Goal: Information Seeking & Learning: Find specific fact

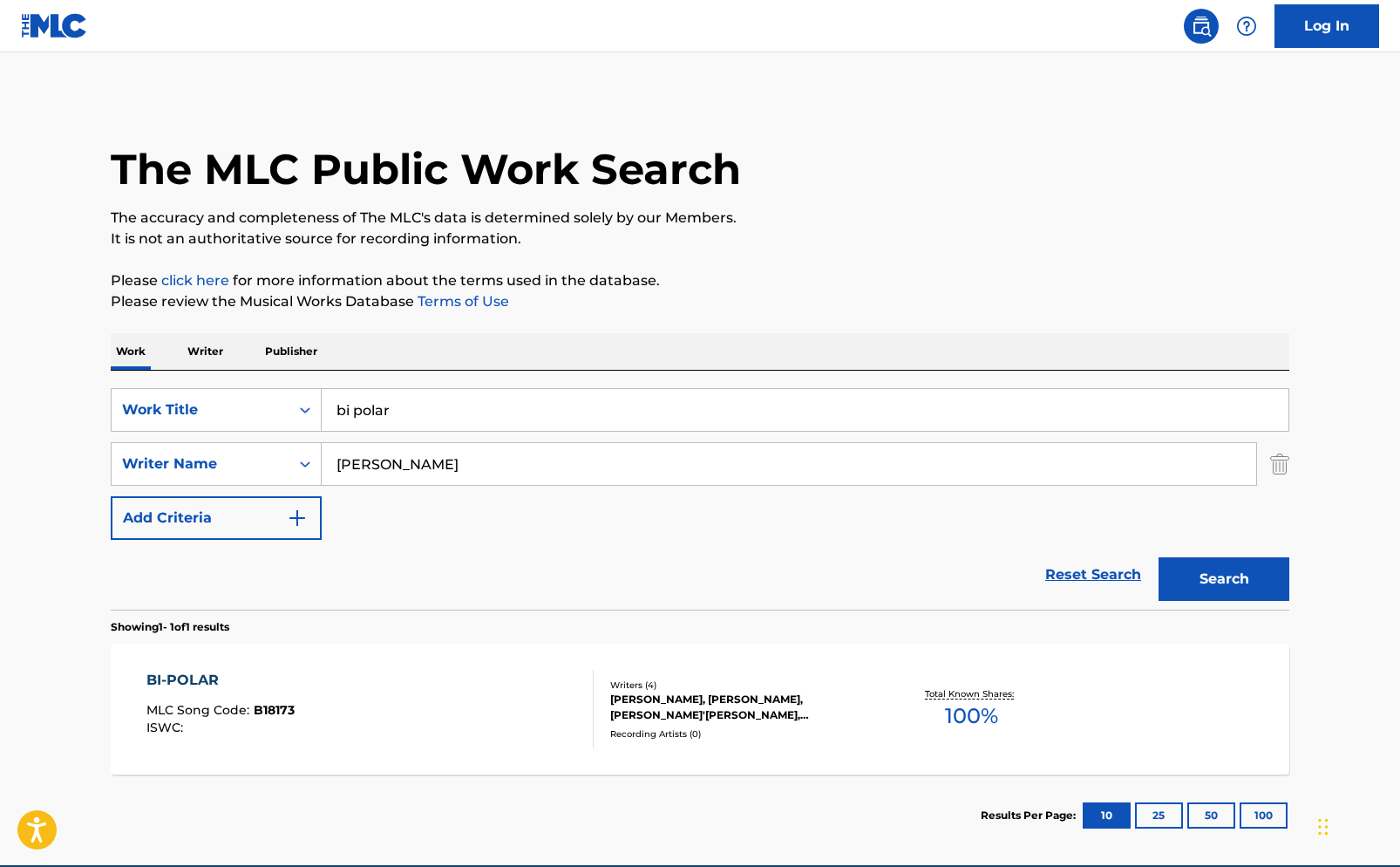
click at [667, 700] on div "[PERSON_NAME], [PERSON_NAME], [PERSON_NAME]'[PERSON_NAME], [PERSON_NAME] [PERSO…" at bounding box center [741, 707] width 263 height 31
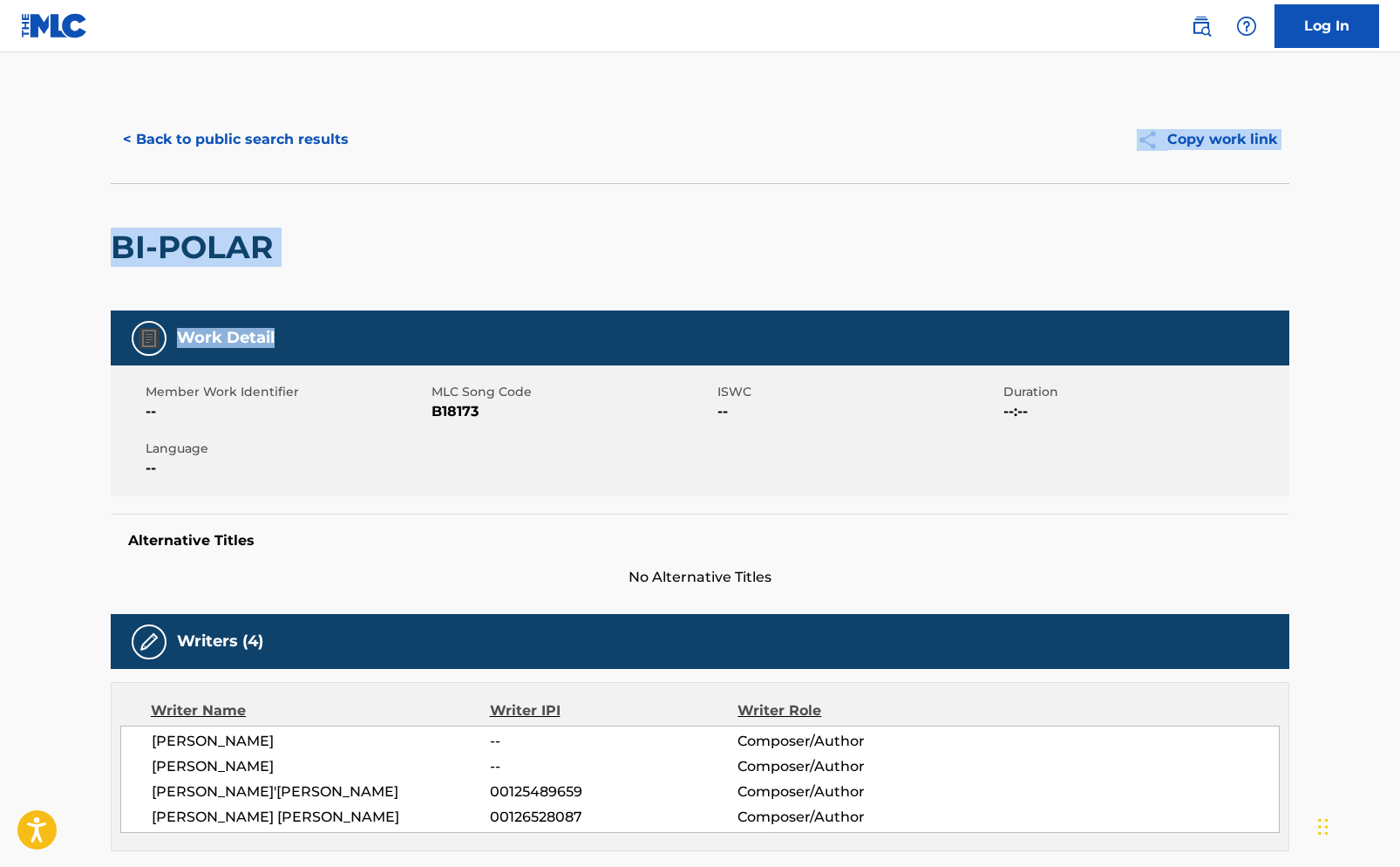
drag, startPoint x: 1399, startPoint y: 103, endPoint x: 1372, endPoint y: 240, distance: 139.6
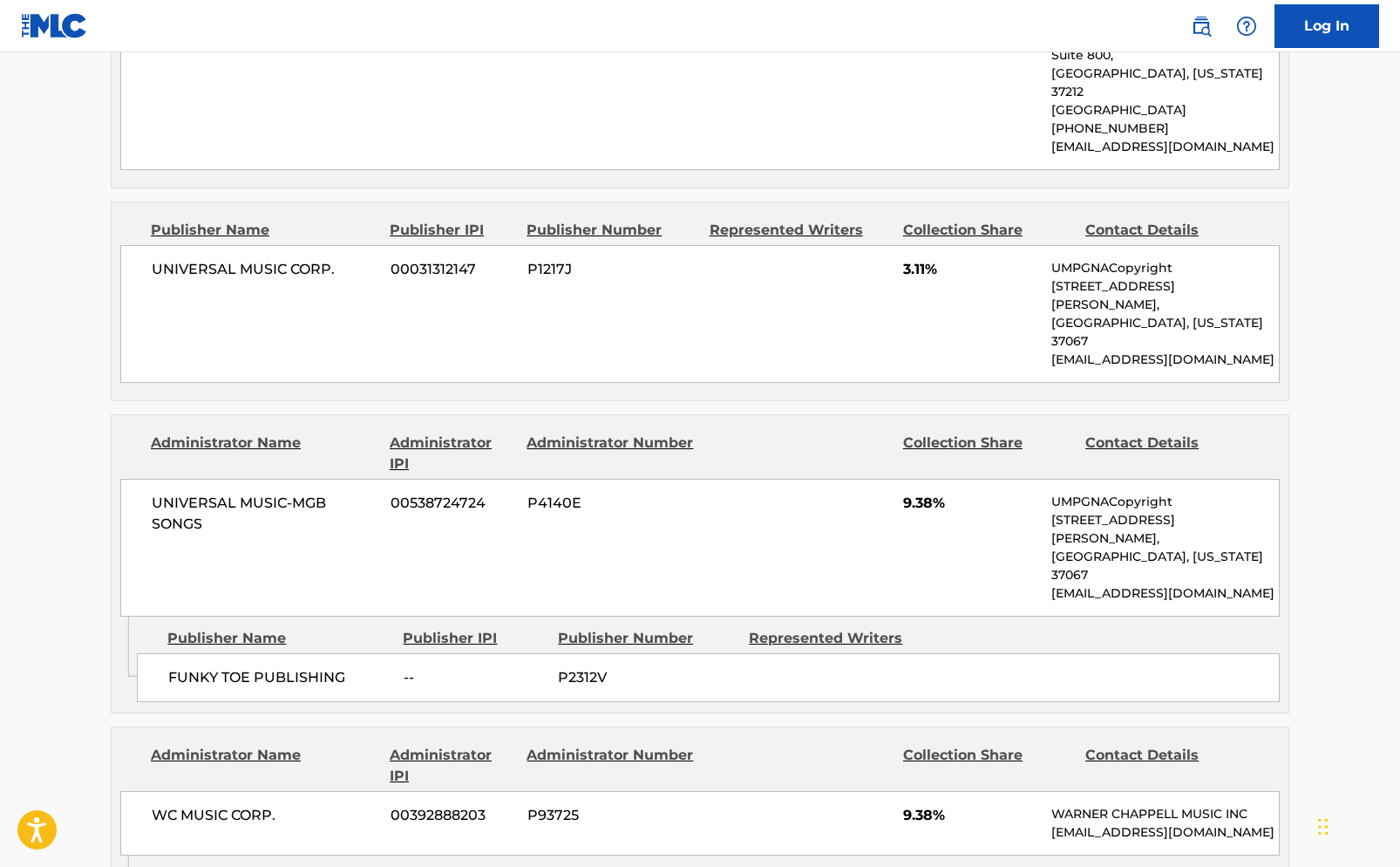
scroll to position [1835, 0]
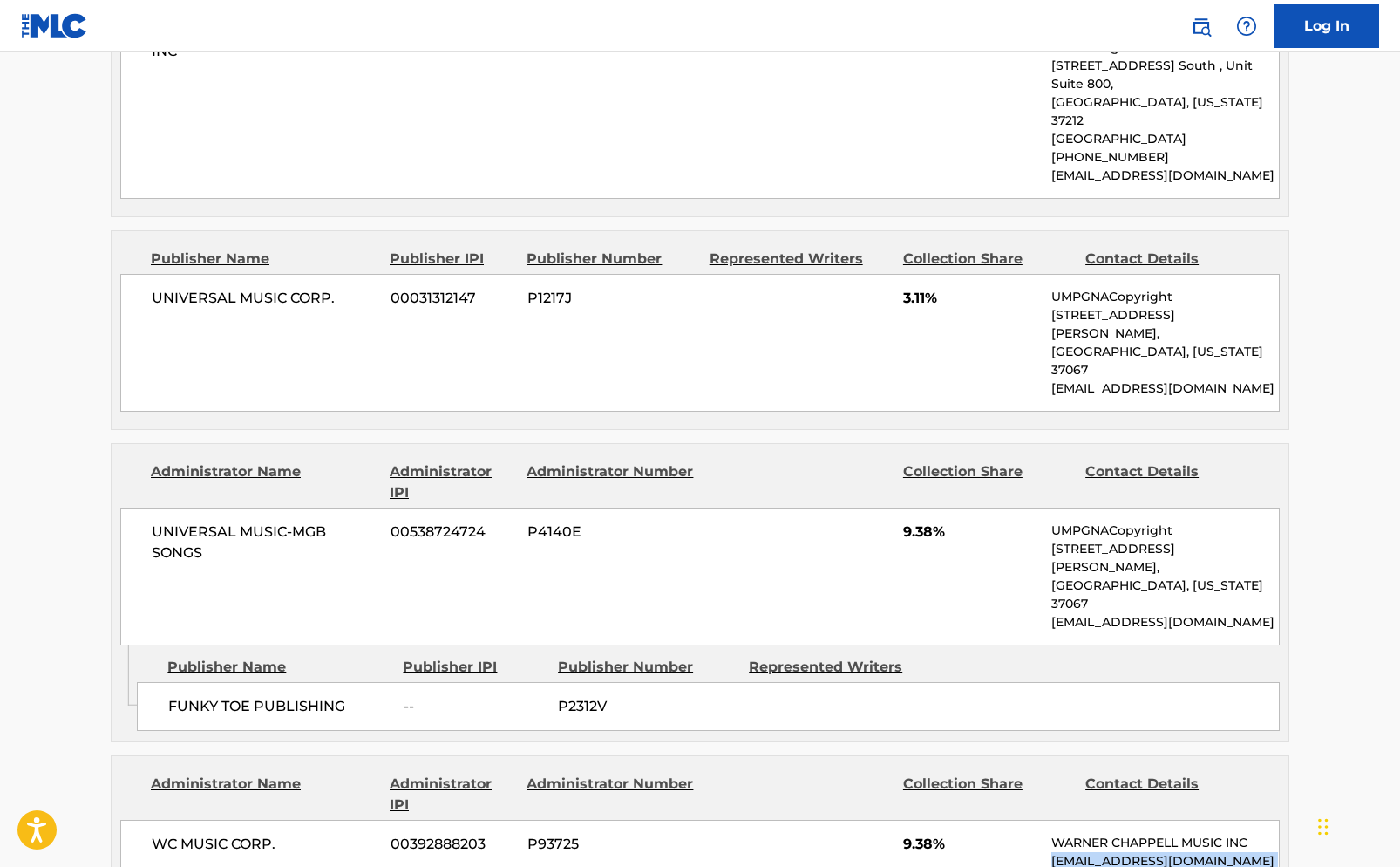
drag, startPoint x: 1400, startPoint y: 656, endPoint x: 1401, endPoint y: 725, distance: 69.0
drag, startPoint x: 1399, startPoint y: 656, endPoint x: 1388, endPoint y: 687, distance: 32.9
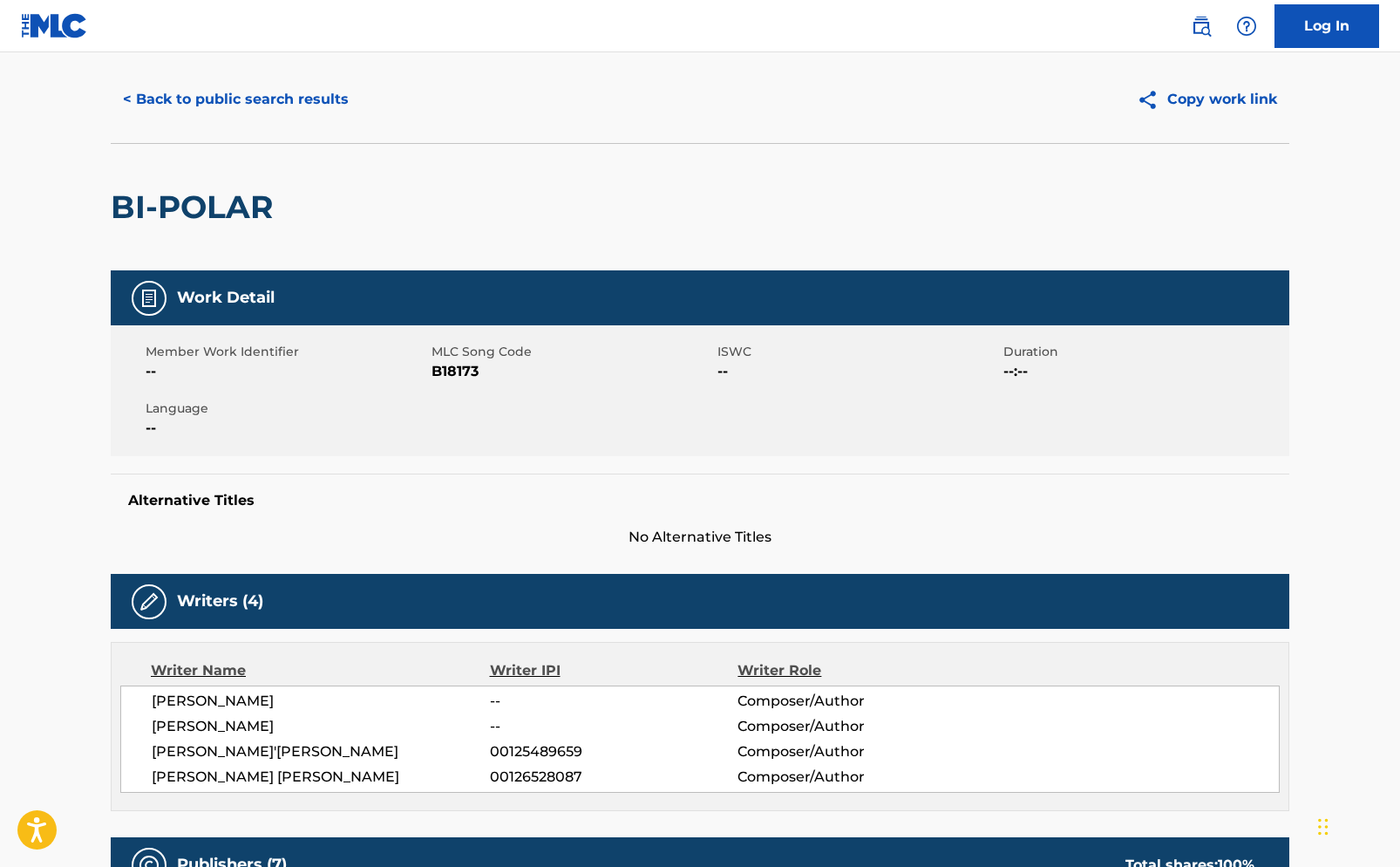
scroll to position [12, 0]
